Goal: Task Accomplishment & Management: Use online tool/utility

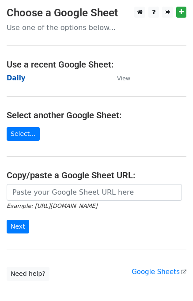
click at [18, 80] on strong "Daily" at bounding box center [16, 78] width 19 height 8
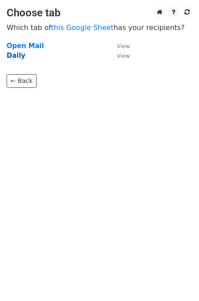
click at [15, 55] on strong "Daily" at bounding box center [16, 56] width 19 height 8
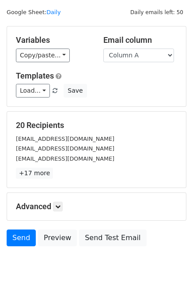
scroll to position [41, 0]
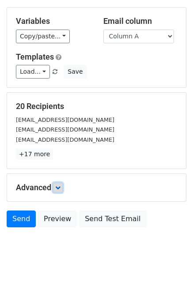
click at [60, 186] on icon at bounding box center [57, 187] width 5 height 5
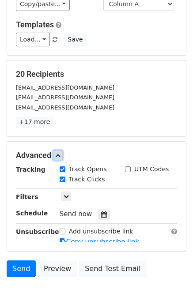
scroll to position [112, 0]
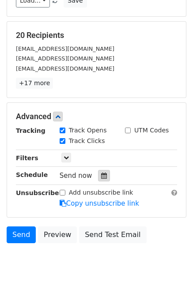
click at [104, 178] on div at bounding box center [104, 175] width 12 height 11
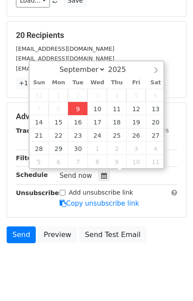
type input "2025-09-09 12:47"
type input "47"
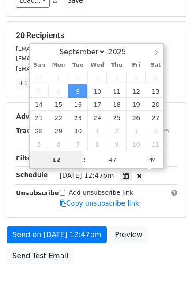
scroll to position [0, 0]
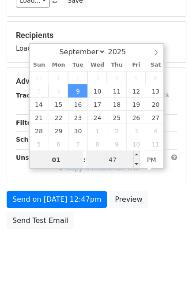
type input "01"
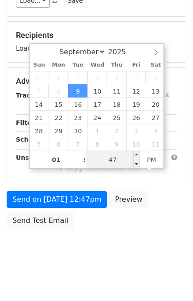
type input "2025-09-09 13:47"
click at [120, 159] on input "47" at bounding box center [113, 160] width 54 height 18
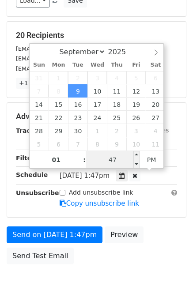
click at [120, 159] on input "47" at bounding box center [113, 160] width 54 height 18
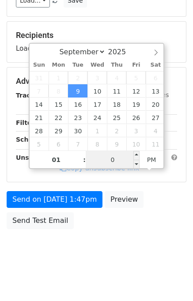
type input "00"
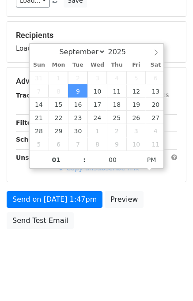
type input "2025-09-09 13:00"
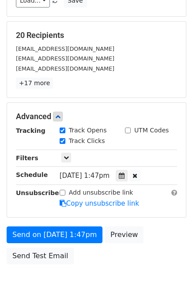
click at [155, 217] on form "Variables Copy/paste... {{Column A}} {{Column B}} {{Column C}} {{Column D}} {{C…" at bounding box center [97, 102] width 180 height 333
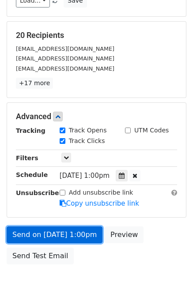
drag, startPoint x: 59, startPoint y: 229, endPoint x: 55, endPoint y: 236, distance: 7.9
click at [55, 236] on link "Send on Sep 9 at 1:00pm" at bounding box center [55, 234] width 96 height 17
click at [47, 235] on link "Send on Sep 9 at 1:00pm" at bounding box center [55, 234] width 96 height 17
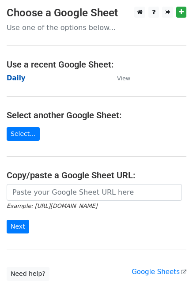
click at [13, 78] on strong "Daily" at bounding box center [16, 78] width 19 height 8
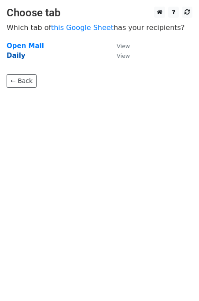
click at [11, 59] on strong "Daily" at bounding box center [16, 56] width 19 height 8
click at [12, 57] on strong "Daily" at bounding box center [16, 56] width 19 height 8
click at [13, 58] on strong "Daily" at bounding box center [16, 56] width 19 height 8
click at [15, 57] on strong "Daily" at bounding box center [16, 56] width 19 height 8
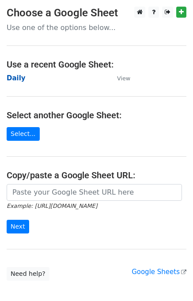
click at [20, 81] on strong "Daily" at bounding box center [16, 78] width 19 height 8
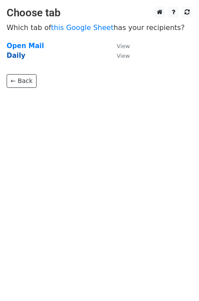
click at [18, 58] on strong "Daily" at bounding box center [16, 56] width 19 height 8
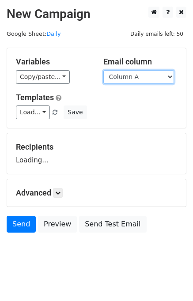
click at [147, 75] on select "Column A Column B Column C Column D Column E" at bounding box center [138, 77] width 71 height 14
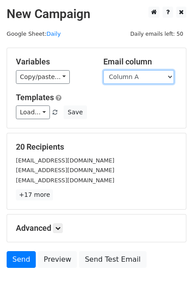
click at [141, 80] on select "Column A Column B Column C Column D Column E" at bounding box center [138, 77] width 71 height 14
select select "Column B"
click at [103, 70] on select "Column A Column B Column C Column D Column E" at bounding box center [138, 77] width 71 height 14
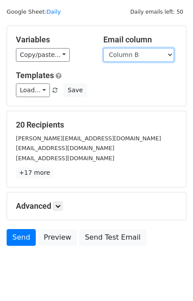
scroll to position [41, 0]
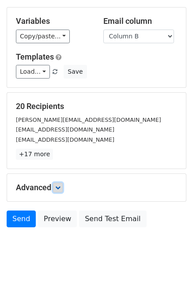
click at [58, 187] on icon at bounding box center [57, 187] width 5 height 5
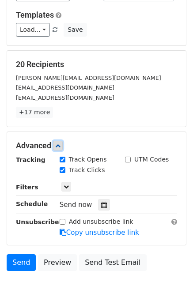
scroll to position [114, 0]
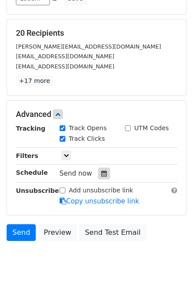
click at [98, 176] on div at bounding box center [104, 173] width 12 height 11
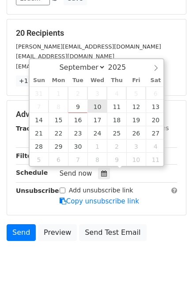
type input "2025-09-10 12:00"
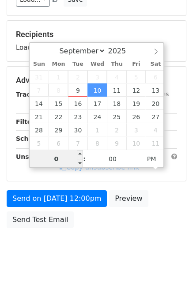
type input "02"
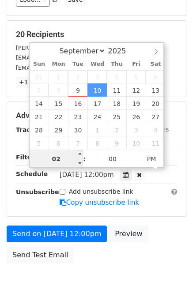
scroll to position [114, 0]
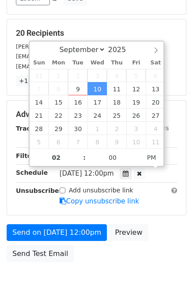
type input "2025-09-10 14:00"
click at [166, 219] on form "Variables Copy/paste... {{Column A}} {{Column B}} {{Column C}} {{Column D}} {{C…" at bounding box center [97, 100] width 180 height 333
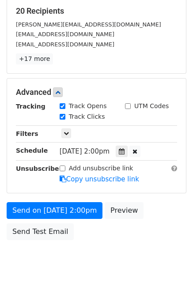
scroll to position [148, 0]
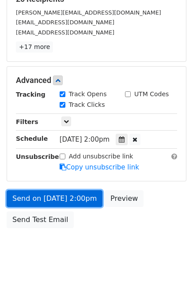
click at [58, 195] on link "Send on Sep 10 at 2:00pm" at bounding box center [55, 198] width 96 height 17
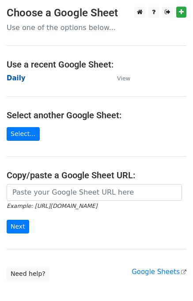
click at [10, 77] on strong "Daily" at bounding box center [16, 78] width 19 height 8
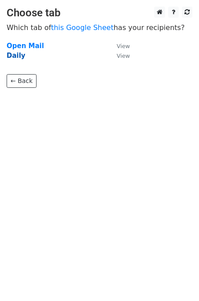
click at [14, 53] on strong "Daily" at bounding box center [16, 56] width 19 height 8
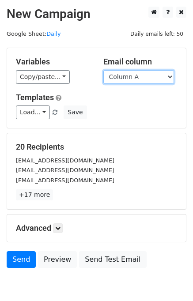
click at [150, 76] on select "Column A Column B Column C Column D Column E" at bounding box center [138, 77] width 71 height 14
select select "Column C"
click at [103, 70] on select "Column A Column B Column C Column D Column E" at bounding box center [138, 77] width 71 height 14
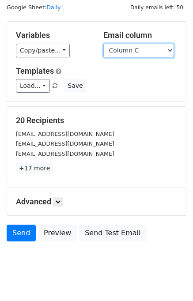
scroll to position [41, 0]
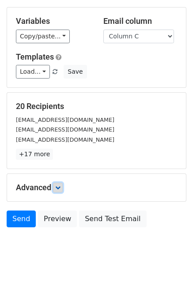
click at [58, 188] on icon at bounding box center [57, 187] width 5 height 5
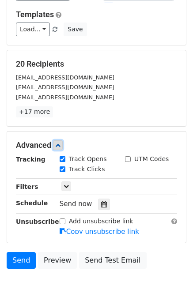
scroll to position [119, 0]
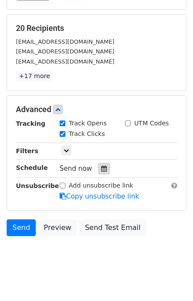
click at [98, 165] on div at bounding box center [104, 168] width 12 height 11
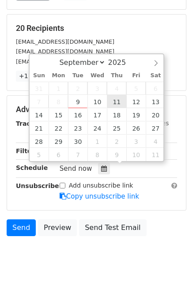
type input "[DATE] 12:00"
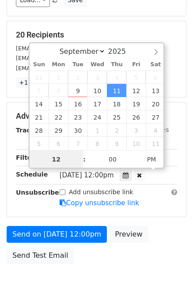
scroll to position [148, 0]
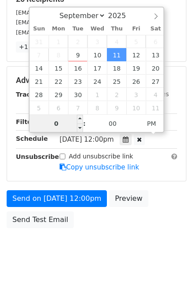
type input "03"
type input "[DATE] 15:00"
click at [179, 208] on div "Send on [DATE] 12:00pm Preview Send Test Email" at bounding box center [96, 211] width 193 height 42
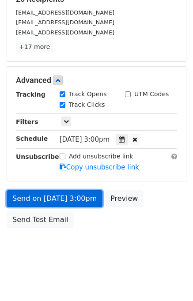
click at [67, 196] on link "Send on [DATE] 3:00pm" at bounding box center [55, 198] width 96 height 17
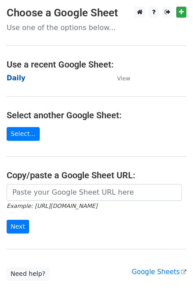
click at [15, 78] on strong "Daily" at bounding box center [16, 78] width 19 height 8
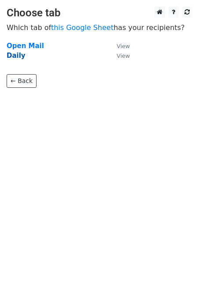
click at [16, 57] on strong "Daily" at bounding box center [16, 56] width 19 height 8
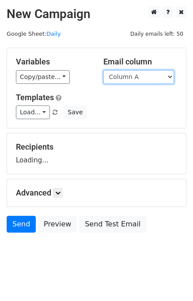
click at [137, 76] on select "Column A Column B Column C Column D Column E" at bounding box center [138, 77] width 71 height 14
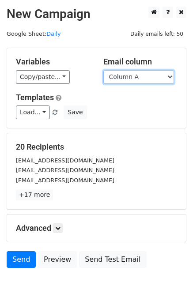
click at [136, 78] on select "Column A Column B Column C Column D Column E" at bounding box center [138, 77] width 71 height 14
select select "Column D"
click at [103, 70] on select "Column A Column B Column C Column D Column E" at bounding box center [138, 77] width 71 height 14
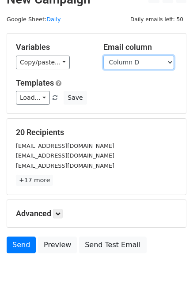
scroll to position [41, 0]
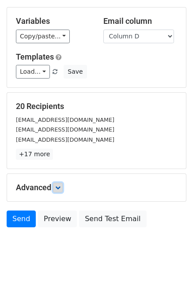
click at [60, 185] on icon at bounding box center [57, 187] width 5 height 5
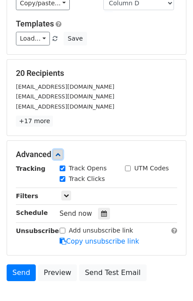
scroll to position [112, 0]
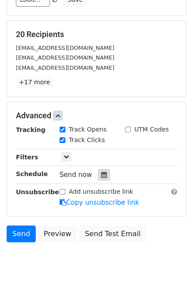
click at [101, 173] on icon at bounding box center [104, 175] width 6 height 6
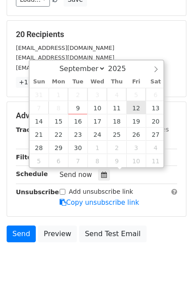
type input "2025-09-12 12:00"
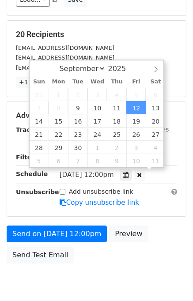
scroll to position [0, 0]
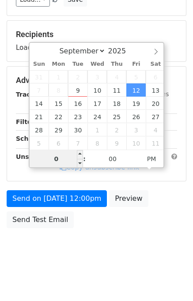
type input "04"
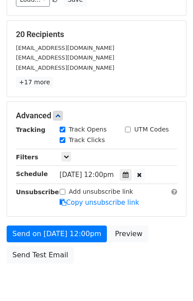
type input "2025-09-12 16:00"
click at [148, 236] on div "Send on Sep 12 at 12:00pm Preview Send Test Email" at bounding box center [96, 246] width 193 height 42
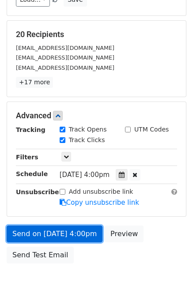
click at [77, 232] on link "Send on Sep 12 at 4:00pm" at bounding box center [55, 233] width 96 height 17
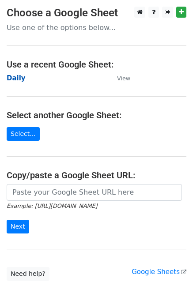
click at [20, 79] on strong "Daily" at bounding box center [16, 78] width 19 height 8
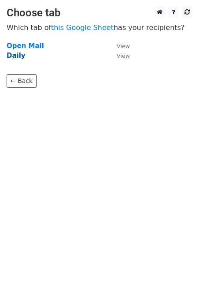
click at [12, 56] on strong "Daily" at bounding box center [16, 56] width 19 height 8
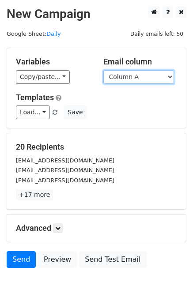
click at [143, 78] on select "Column A Column B Column C Column D Column E" at bounding box center [138, 77] width 71 height 14
select select "Column E"
click at [103, 70] on select "Column A Column B Column C Column D Column E" at bounding box center [138, 77] width 71 height 14
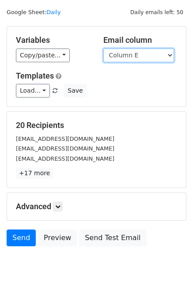
scroll to position [41, 0]
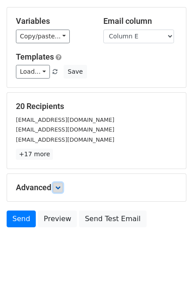
click at [63, 187] on link at bounding box center [58, 188] width 10 height 10
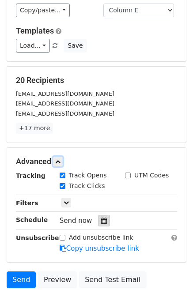
scroll to position [112, 0]
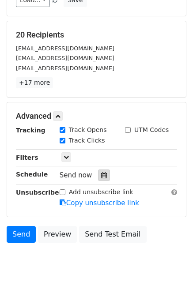
click at [101, 175] on icon at bounding box center [104, 175] width 6 height 6
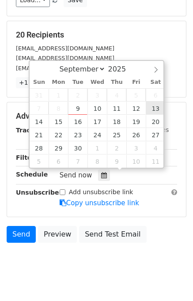
type input "2025-09-13 12:00"
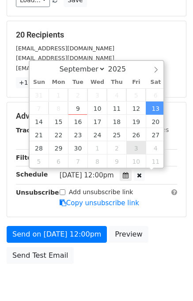
scroll to position [0, 0]
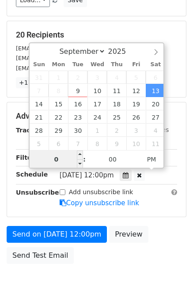
type input "05"
type input "2025-09-13 17:00"
click at [159, 237] on div "Send on Sep 13 at 12:00pm Preview Send Test Email" at bounding box center [96, 247] width 193 height 42
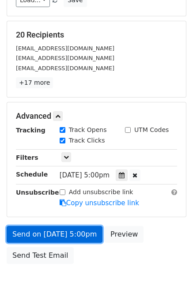
click at [78, 232] on link "Send on Sep 13 at 5:00pm" at bounding box center [55, 234] width 96 height 17
